Goal: Task Accomplishment & Management: Complete application form

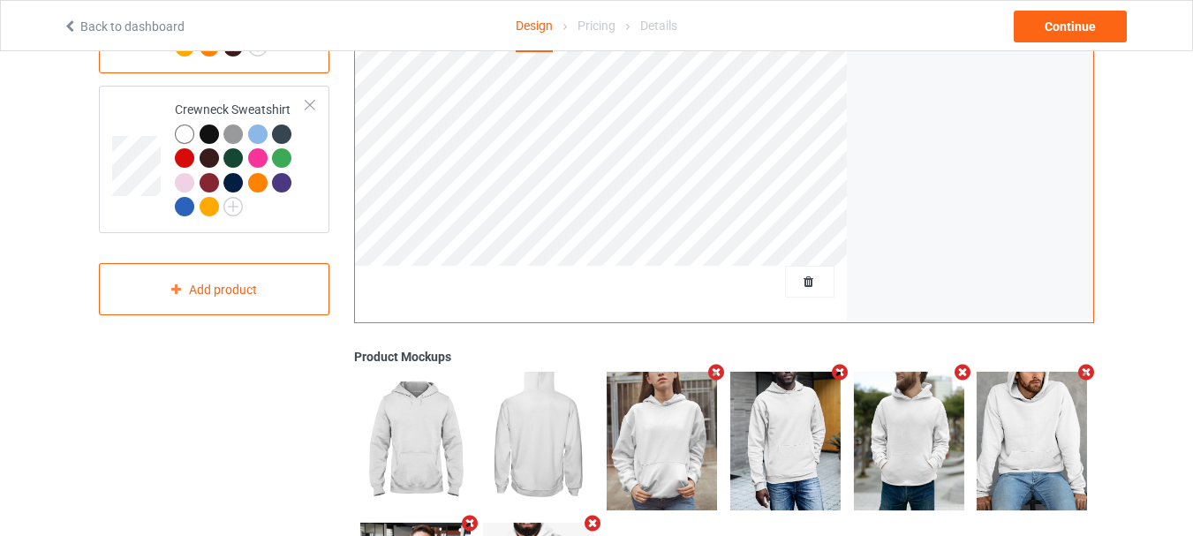
scroll to position [353, 0]
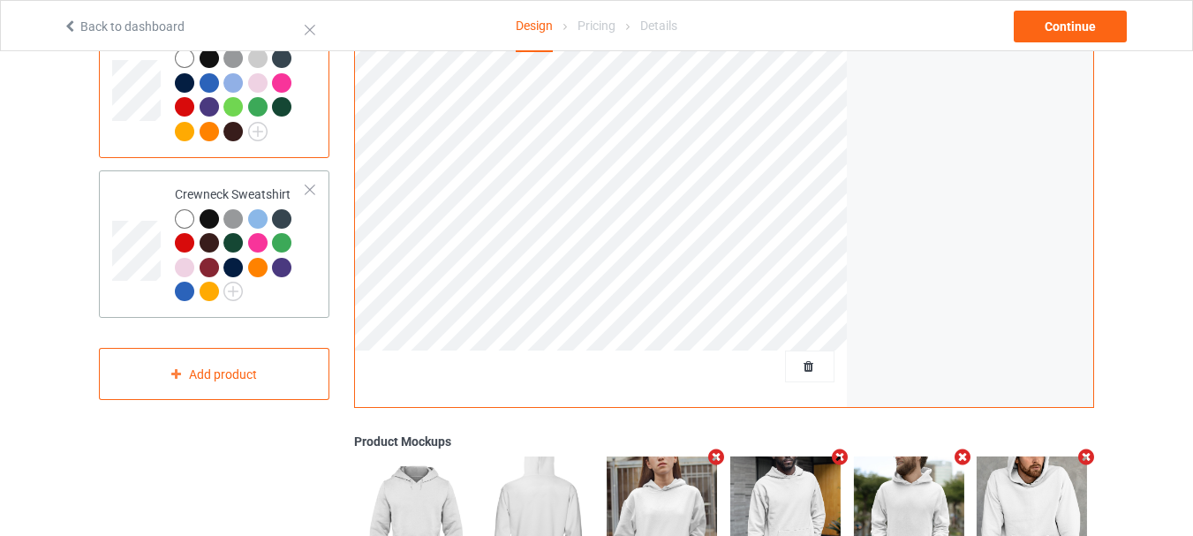
click at [144, 295] on td at bounding box center [138, 243] width 53 height 133
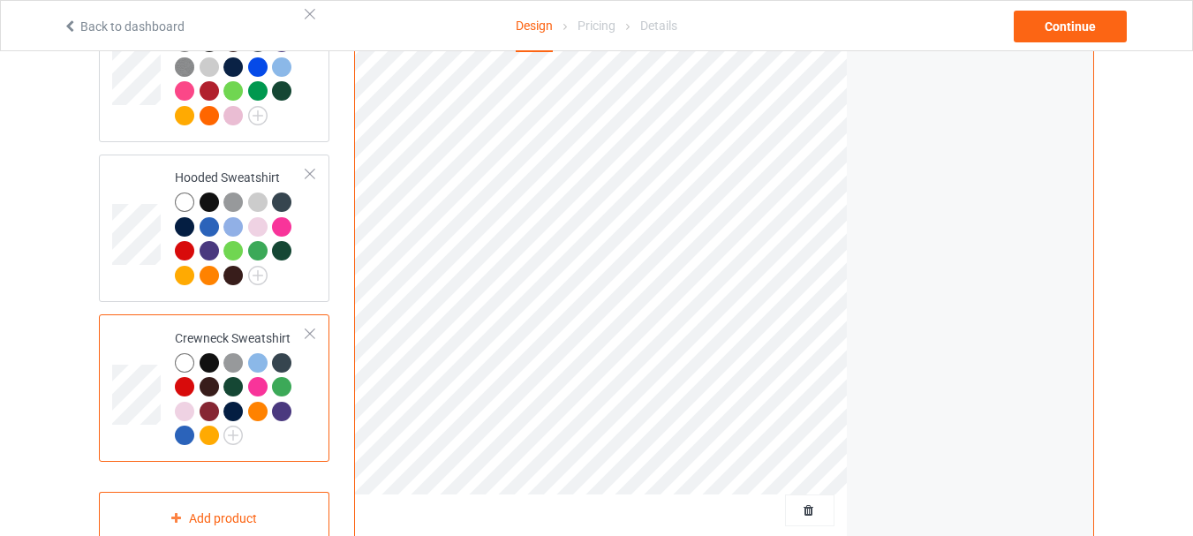
scroll to position [165, 0]
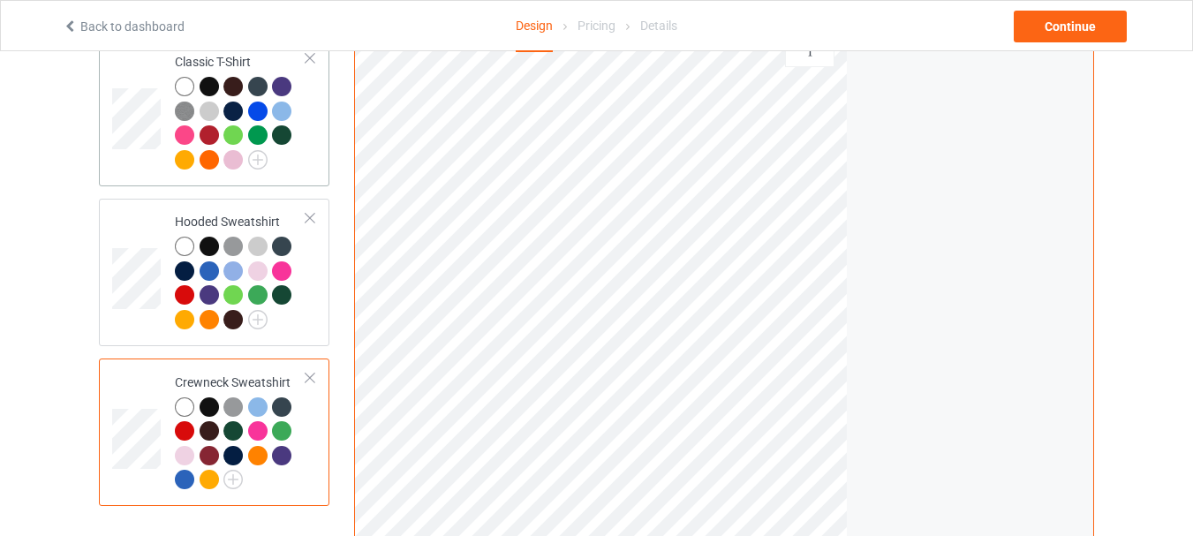
click at [155, 162] on td at bounding box center [138, 112] width 53 height 133
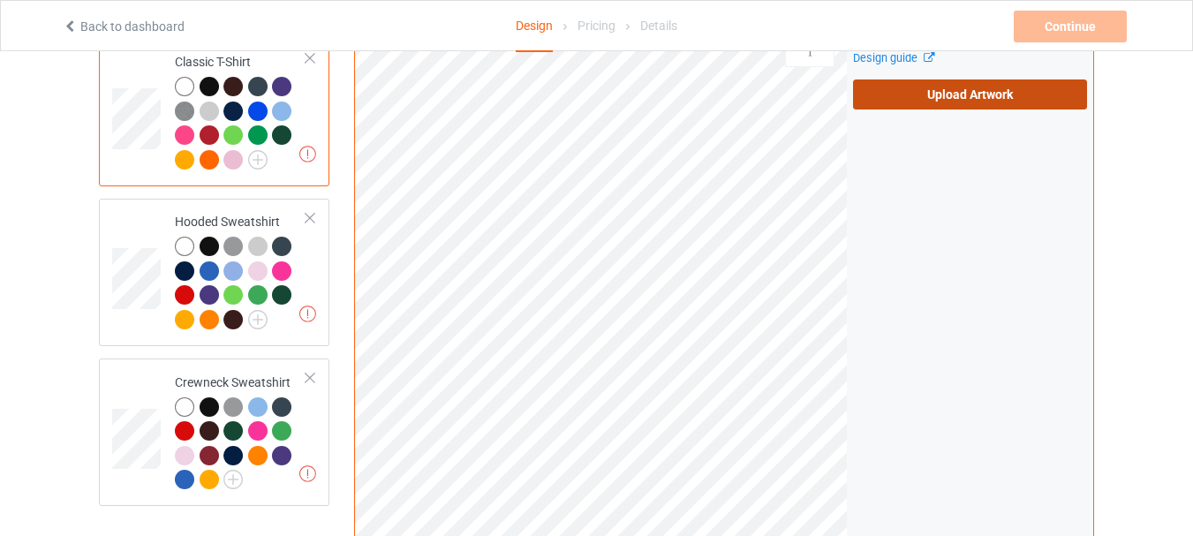
click at [929, 100] on label "Upload Artwork" at bounding box center [970, 94] width 234 height 30
click at [0, 0] on input "Upload Artwork" at bounding box center [0, 0] width 0 height 0
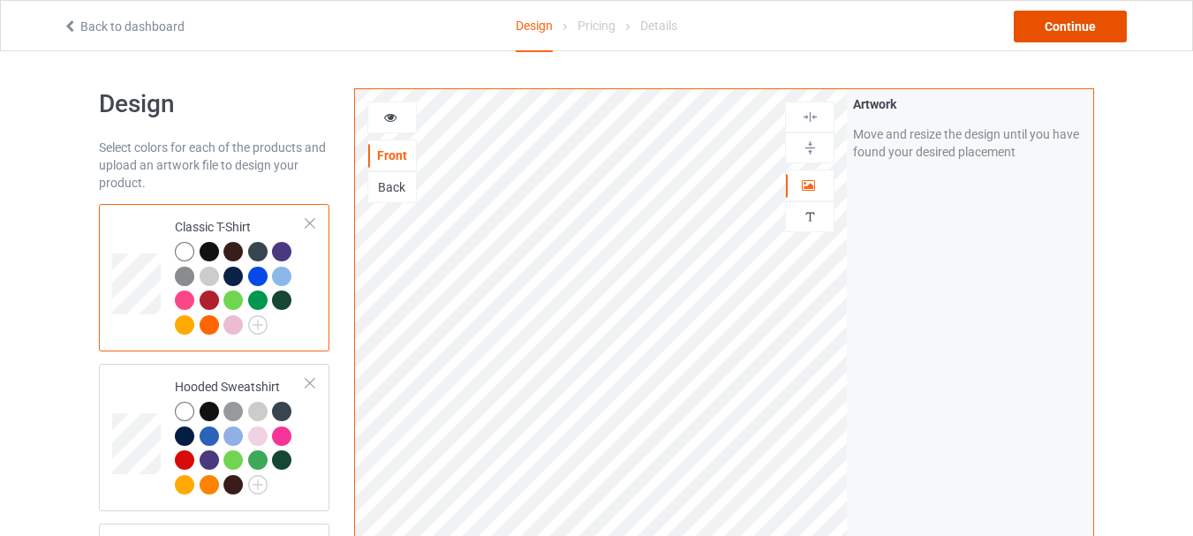
click at [1083, 25] on div "Continue" at bounding box center [1070, 27] width 113 height 32
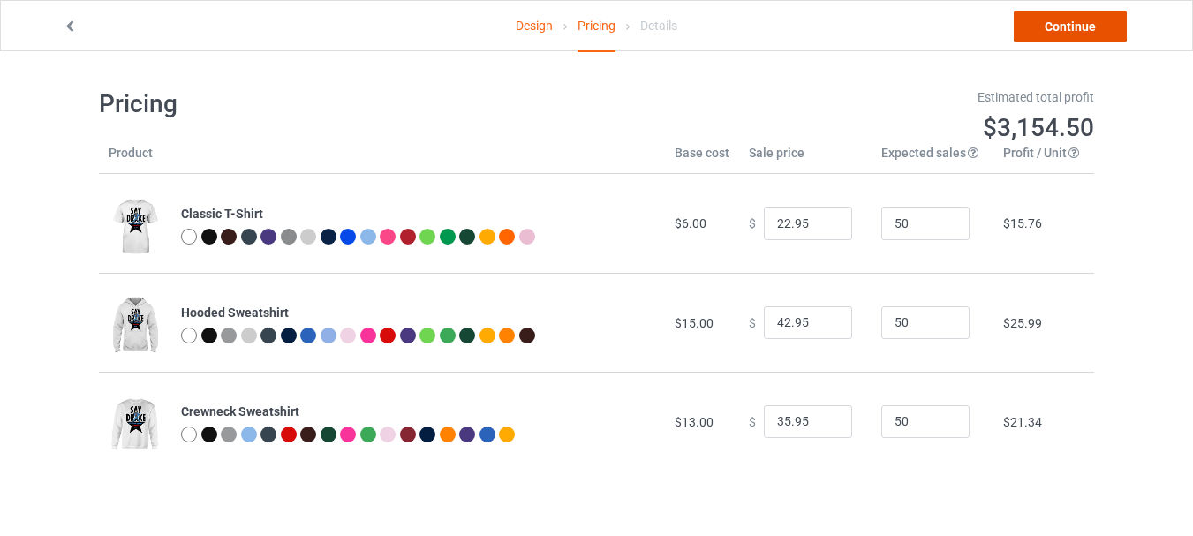
click at [1076, 29] on link "Continue" at bounding box center [1070, 27] width 113 height 32
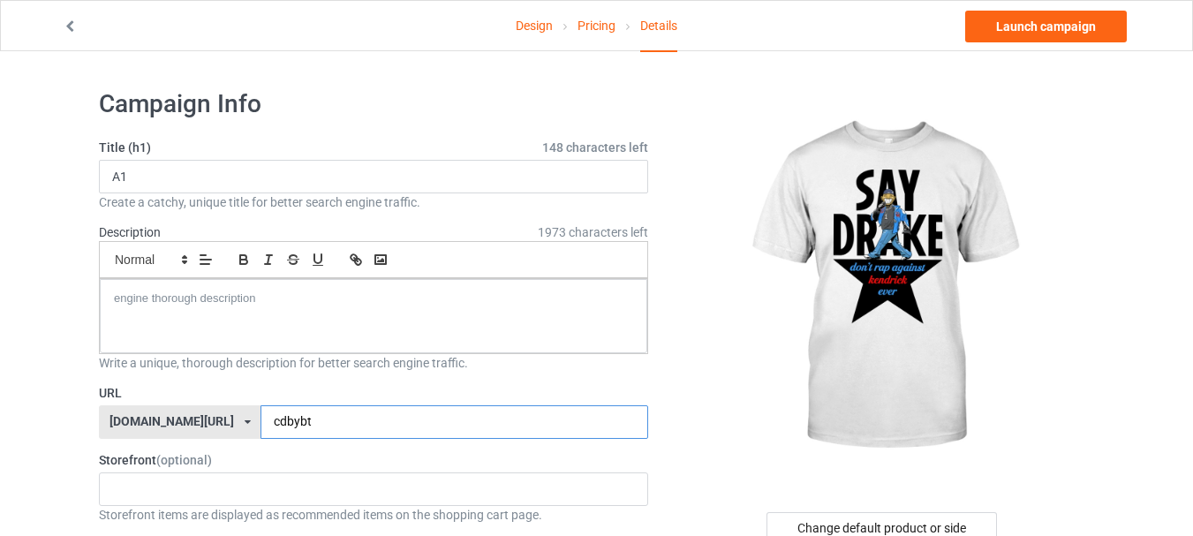
click at [357, 422] on input "cdbybt" at bounding box center [453, 422] width 387 height 34
